Goal: Information Seeking & Learning: Learn about a topic

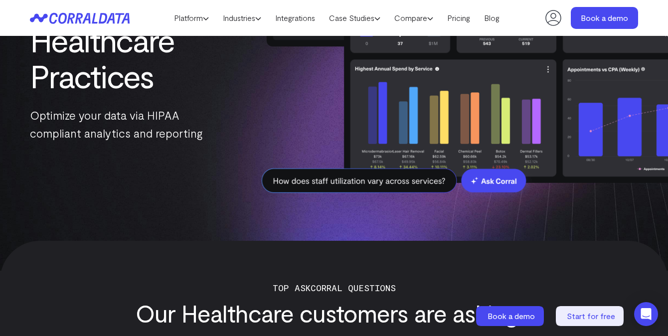
scroll to position [194, 0]
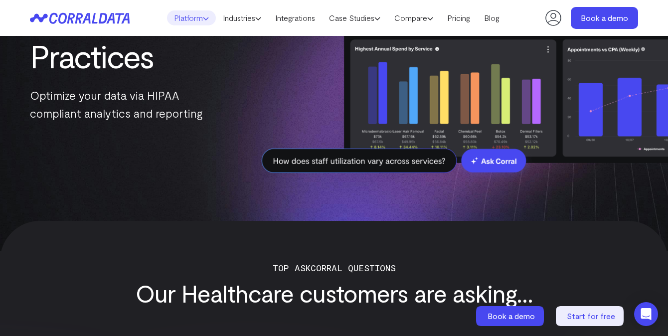
click at [181, 15] on link "Platform" at bounding box center [191, 17] width 49 height 15
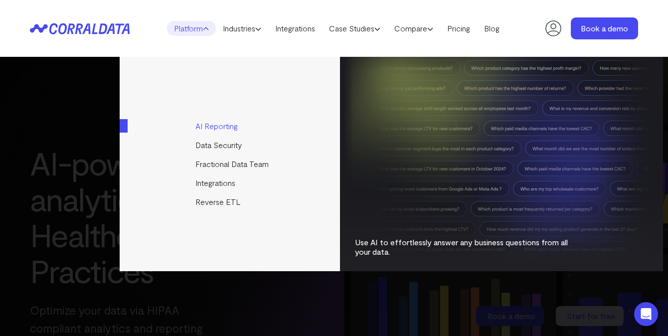
click at [227, 124] on link "AI Reporting" at bounding box center [231, 126] width 222 height 19
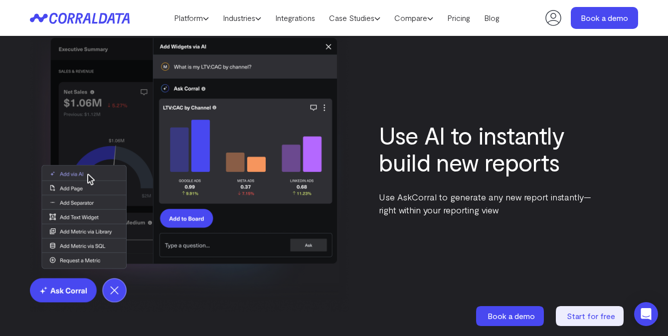
scroll to position [1488, 0]
